Goal: Navigation & Orientation: Find specific page/section

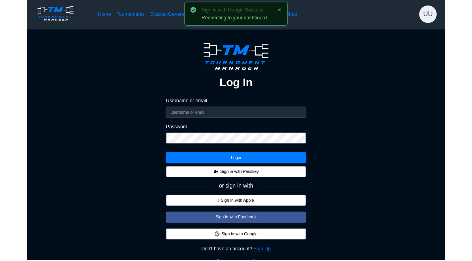
scroll to position [13, 0]
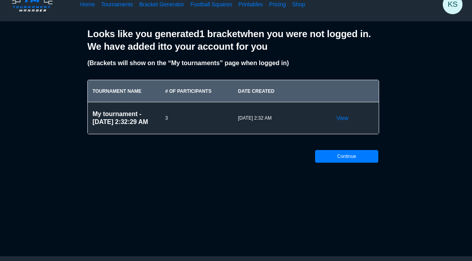
click at [111, 115] on h2 "My tournament - [DATE] 2:32:29 AM" at bounding box center [123, 118] width 63 height 16
click at [330, 122] on div "View" at bounding box center [342, 118] width 73 height 32
click at [336, 120] on link "View" at bounding box center [342, 118] width 12 height 8
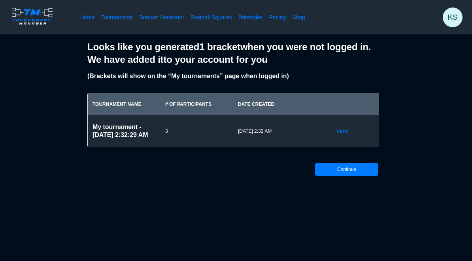
click at [116, 16] on link "Tournaments" at bounding box center [117, 17] width 32 height 8
